Goal: Find specific page/section: Find specific page/section

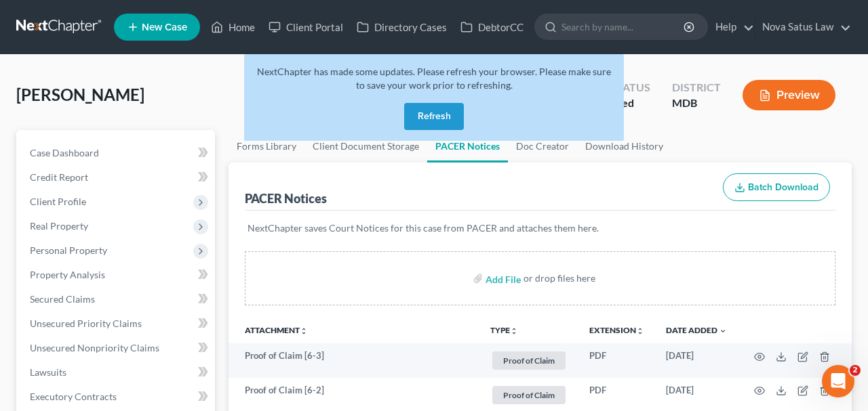
drag, startPoint x: 448, startPoint y: 112, endPoint x: 451, endPoint y: 95, distance: 17.2
click at [446, 110] on button "Refresh" at bounding box center [434, 116] width 60 height 27
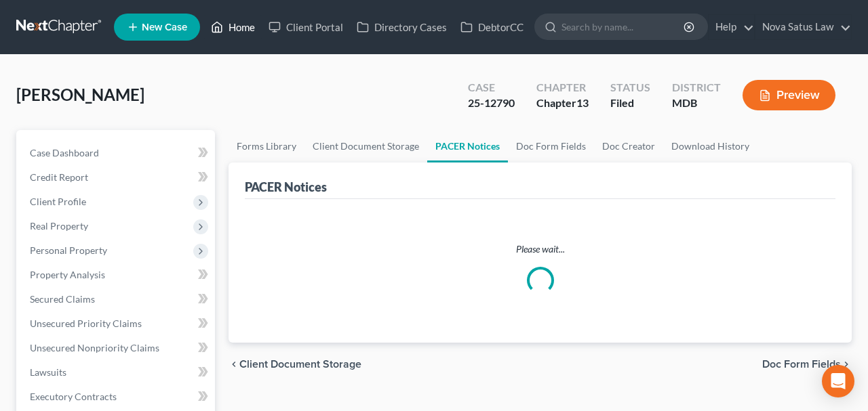
click at [241, 28] on link "Home" at bounding box center [233, 27] width 58 height 24
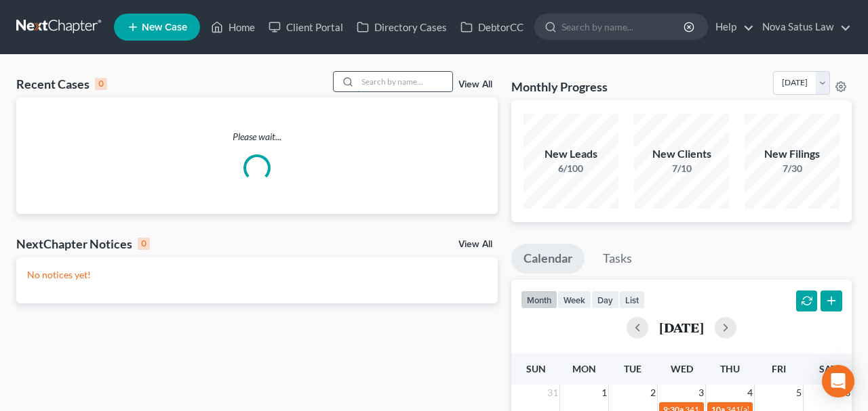
click at [368, 85] on input "search" at bounding box center [404, 82] width 95 height 20
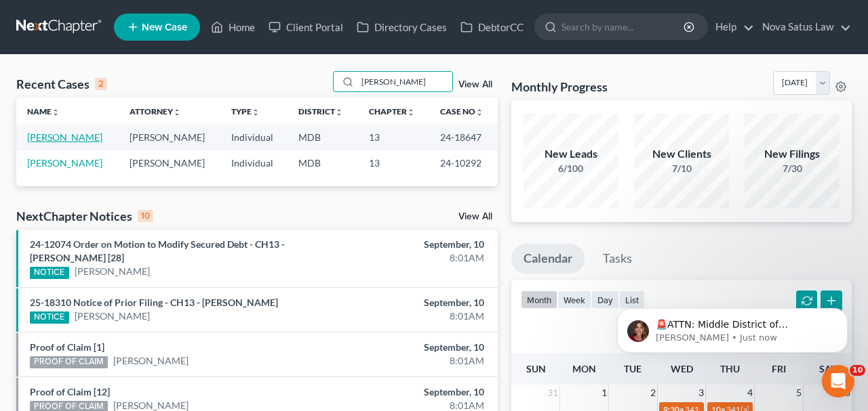
type input "[PERSON_NAME]"
click at [68, 133] on link "[PERSON_NAME]" at bounding box center [64, 137] width 75 height 12
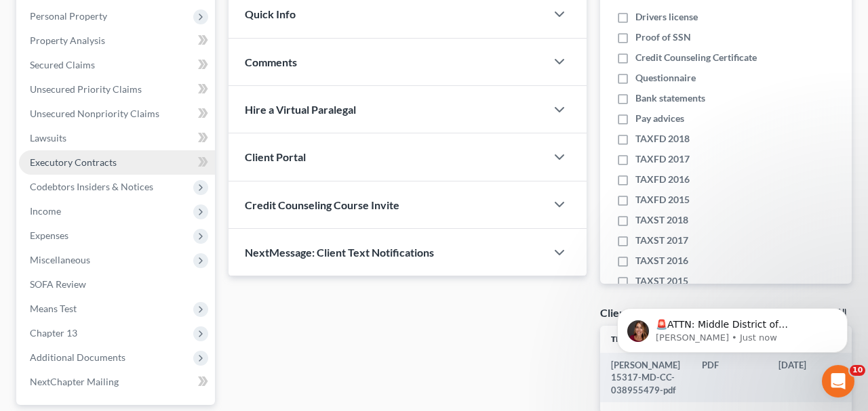
scroll to position [282, 0]
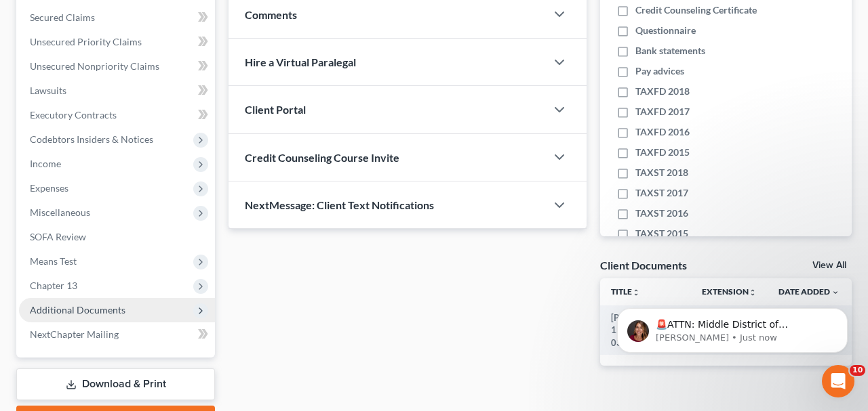
click at [92, 308] on span "Additional Documents" at bounding box center [78, 310] width 96 height 12
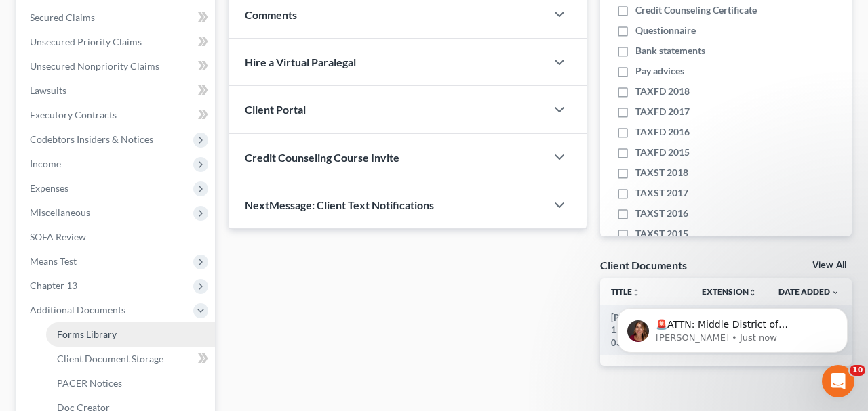
scroll to position [423, 0]
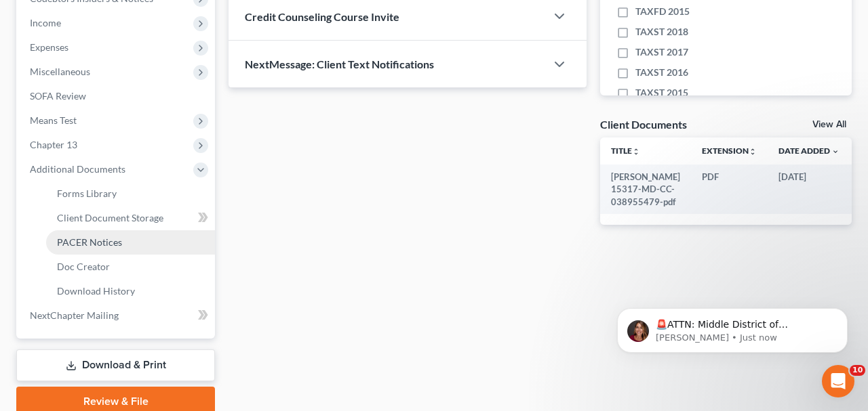
click at [81, 243] on span "PACER Notices" at bounding box center [89, 243] width 65 height 12
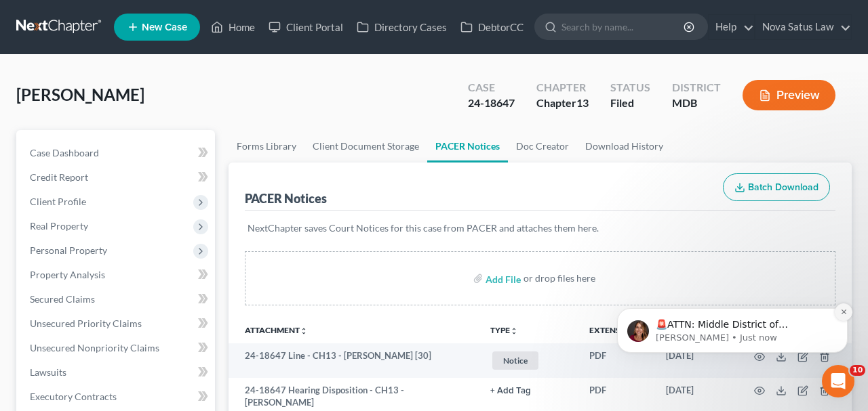
click at [840, 314] on icon "Dismiss notification" at bounding box center [843, 311] width 7 height 7
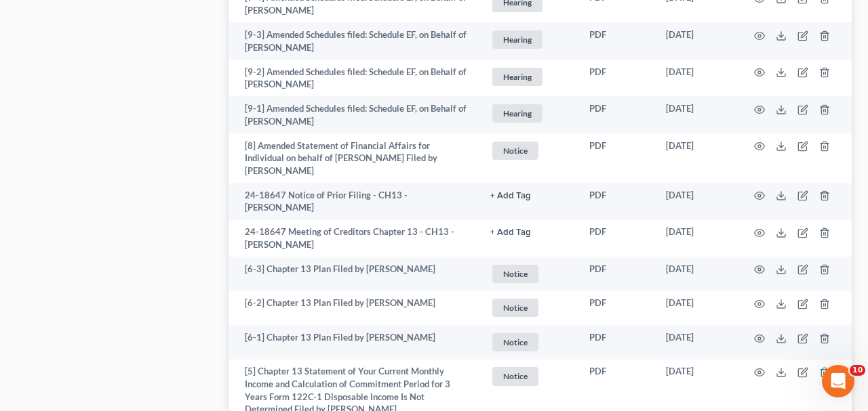
scroll to position [2561, 0]
